Goal: Task Accomplishment & Management: Use online tool/utility

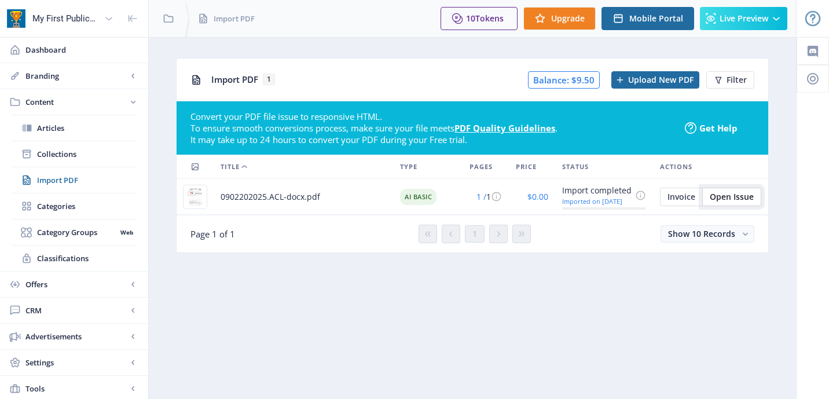
click at [730, 194] on span "Open Issue" at bounding box center [732, 196] width 44 height 9
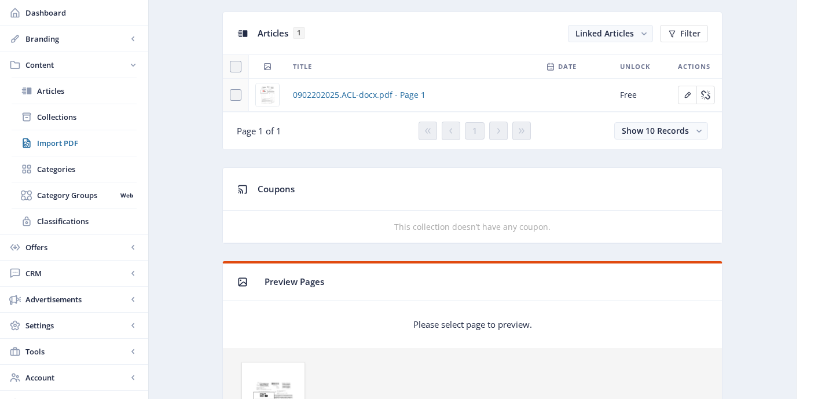
scroll to position [509, 0]
